Goal: Information Seeking & Learning: Check status

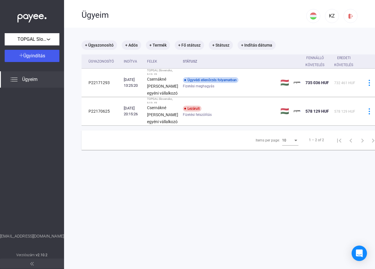
click at [359, 251] on icon "Open Intercom Messenger" at bounding box center [359, 253] width 7 height 8
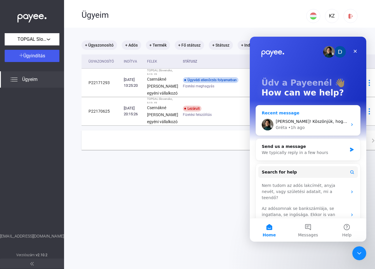
click at [321, 124] on span "[PERSON_NAME]! Köszönjük, hogy írt nekünk. Utána nézek az ügyének és jelentkezn…" at bounding box center [381, 121] width 211 height 5
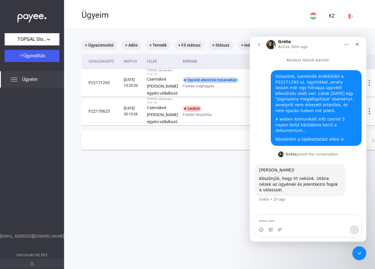
click at [293, 177] on div "Köszönjük, hogy írt nekünk. Utána nézek az ügyének és jelentkezni fogok a válas…" at bounding box center [299, 184] width 81 height 17
click at [278, 177] on div "Köszönjük, hogy írt nekünk. Utána nézek az ügyének és jelentkezni fogok a válas…" at bounding box center [299, 184] width 81 height 17
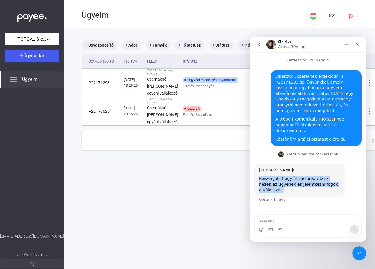
click at [278, 177] on div "Köszönjük, hogy írt nekünk. Utána nézek az ügyének és jelentkezni fogok a válas…" at bounding box center [299, 184] width 81 height 17
click at [271, 178] on div "Köszönjük, hogy írt nekünk. Utána nézek az ügyének és jelentkezni fogok a válas…" at bounding box center [299, 184] width 81 height 17
click at [275, 178] on div "Köszönjük, hogy írt nekünk. Utána nézek az ügyének és jelentkezni fogok a válas…" at bounding box center [299, 184] width 81 height 17
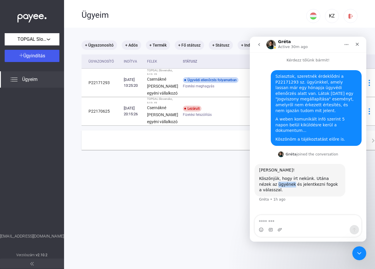
click at [275, 178] on div "Köszönjük, hogy írt nekünk. Utána nézek az ügyének és jelentkezni fogok a válas…" at bounding box center [299, 184] width 81 height 17
